Goal: Check status: Check status

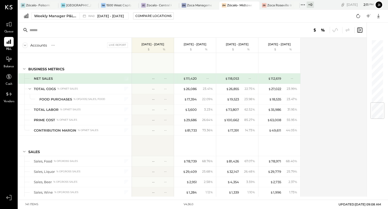
scroll to position [538, 0]
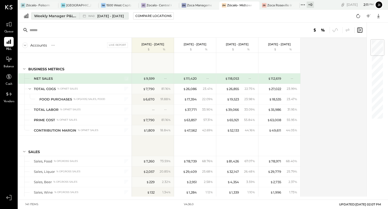
click at [113, 15] on span "[DATE] - [DATE]" at bounding box center [110, 16] width 27 height 5
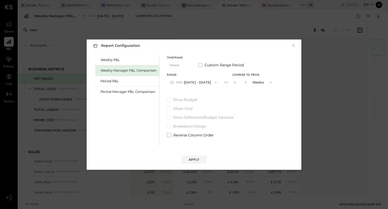
click at [186, 81] on button "W40 Sep 29 - Oct 5, 2025" at bounding box center [193, 82] width 53 height 9
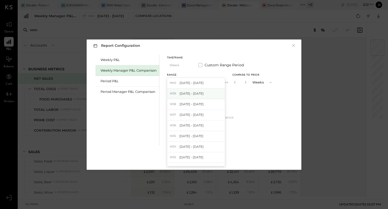
click at [186, 93] on span "[DATE] - [DATE]" at bounding box center [191, 93] width 24 height 4
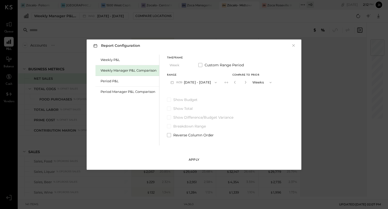
click at [198, 157] on div "Apply" at bounding box center [194, 159] width 11 height 4
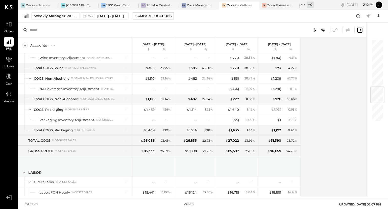
scroll to position [403, 0]
